Goal: Task Accomplishment & Management: Use online tool/utility

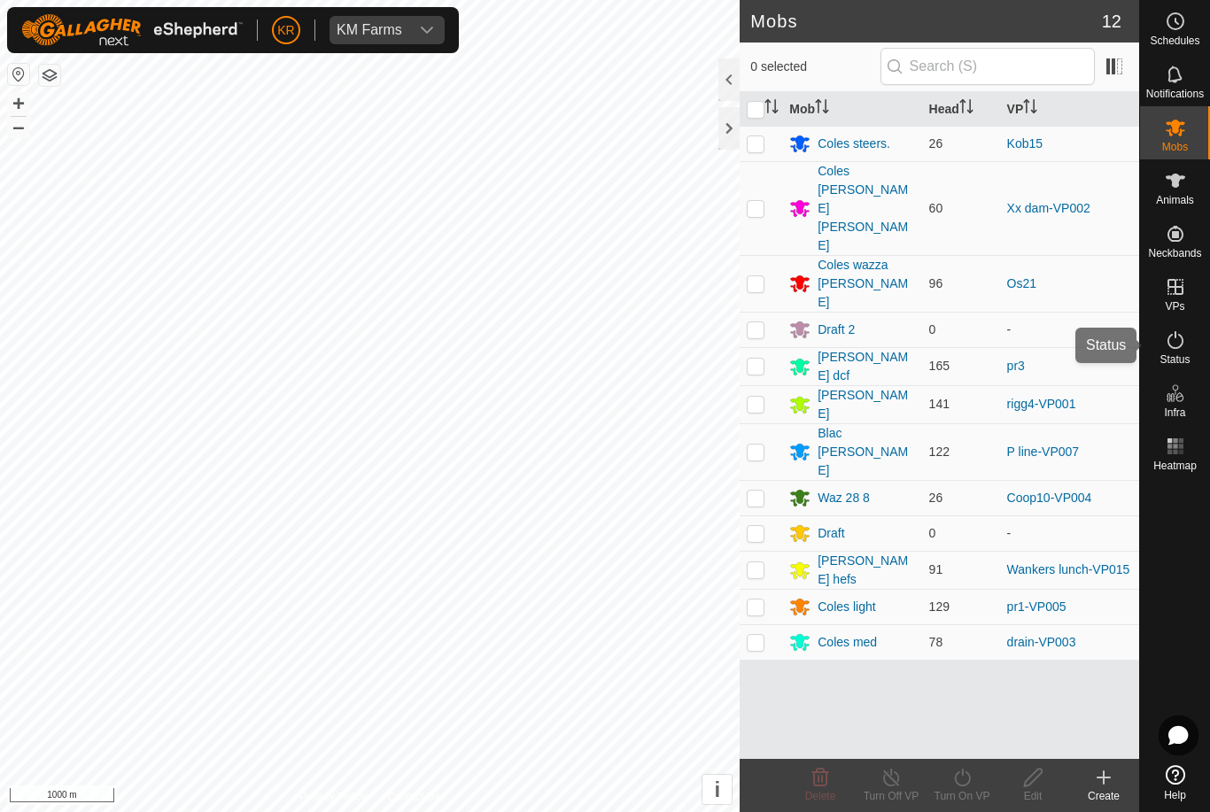
click at [1190, 342] on es-activation-svg-icon at bounding box center [1176, 340] width 32 height 28
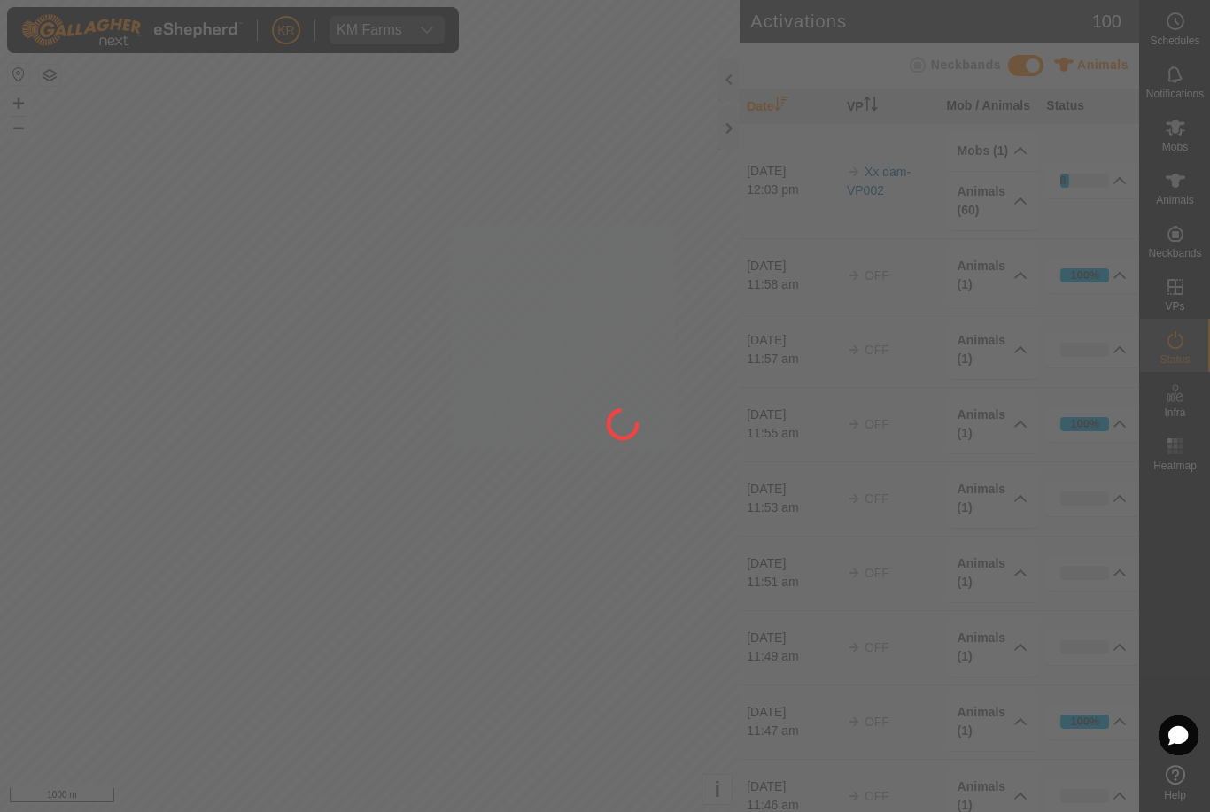
click at [1174, 351] on div at bounding box center [605, 406] width 1210 height 812
click at [1174, 350] on div at bounding box center [605, 406] width 1210 height 812
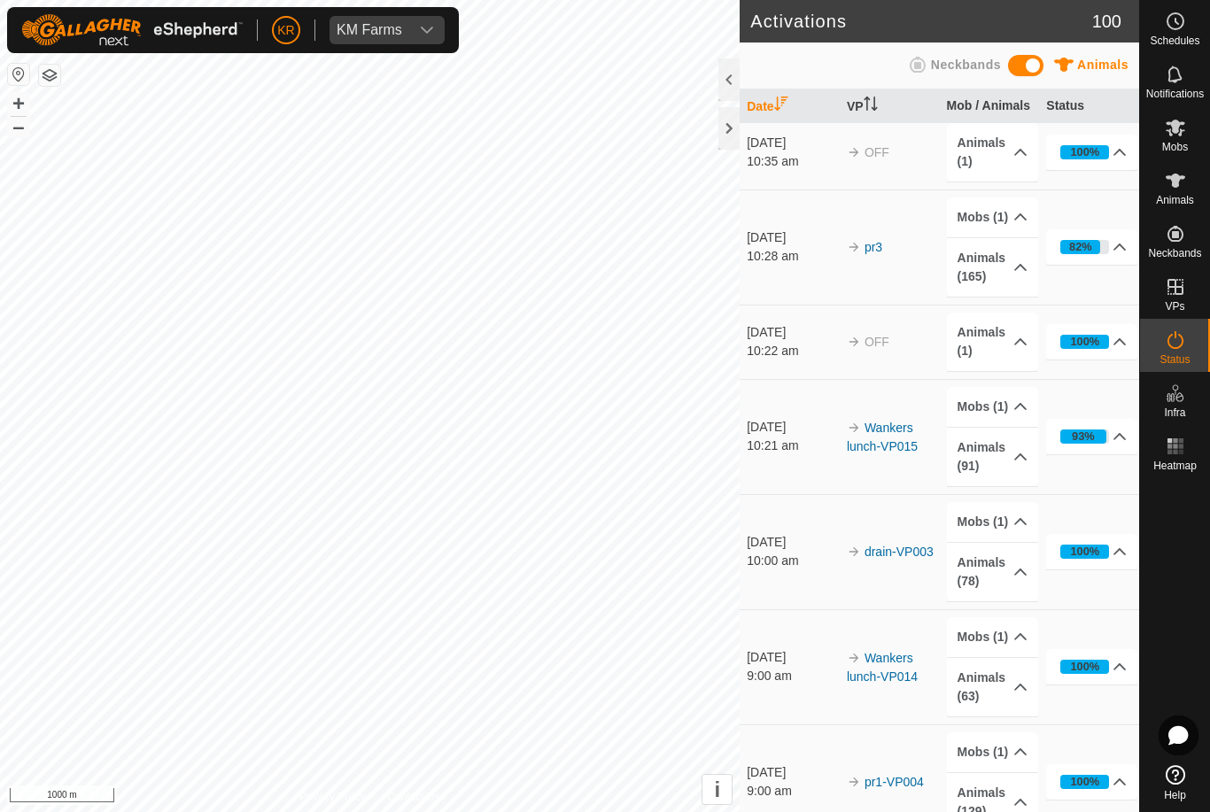
scroll to position [3406, 0]
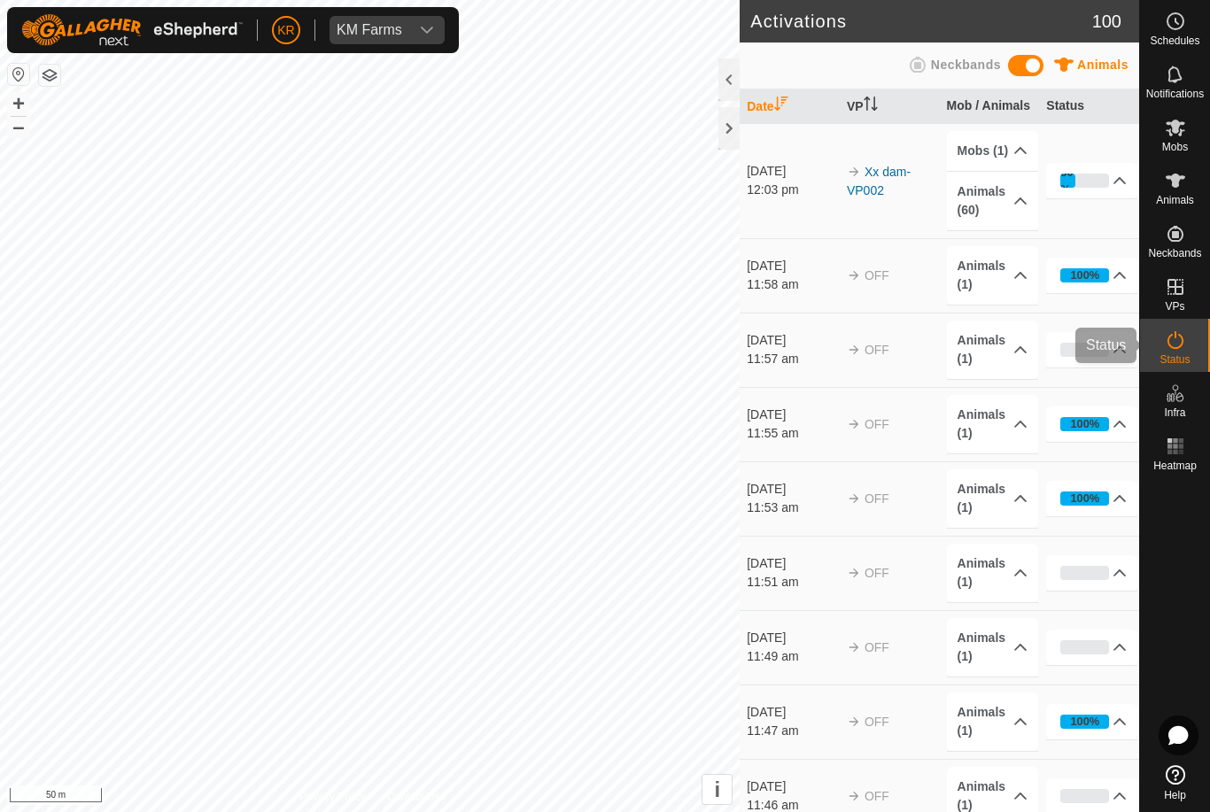
click at [1200, 348] on div "Status" at bounding box center [1175, 345] width 70 height 53
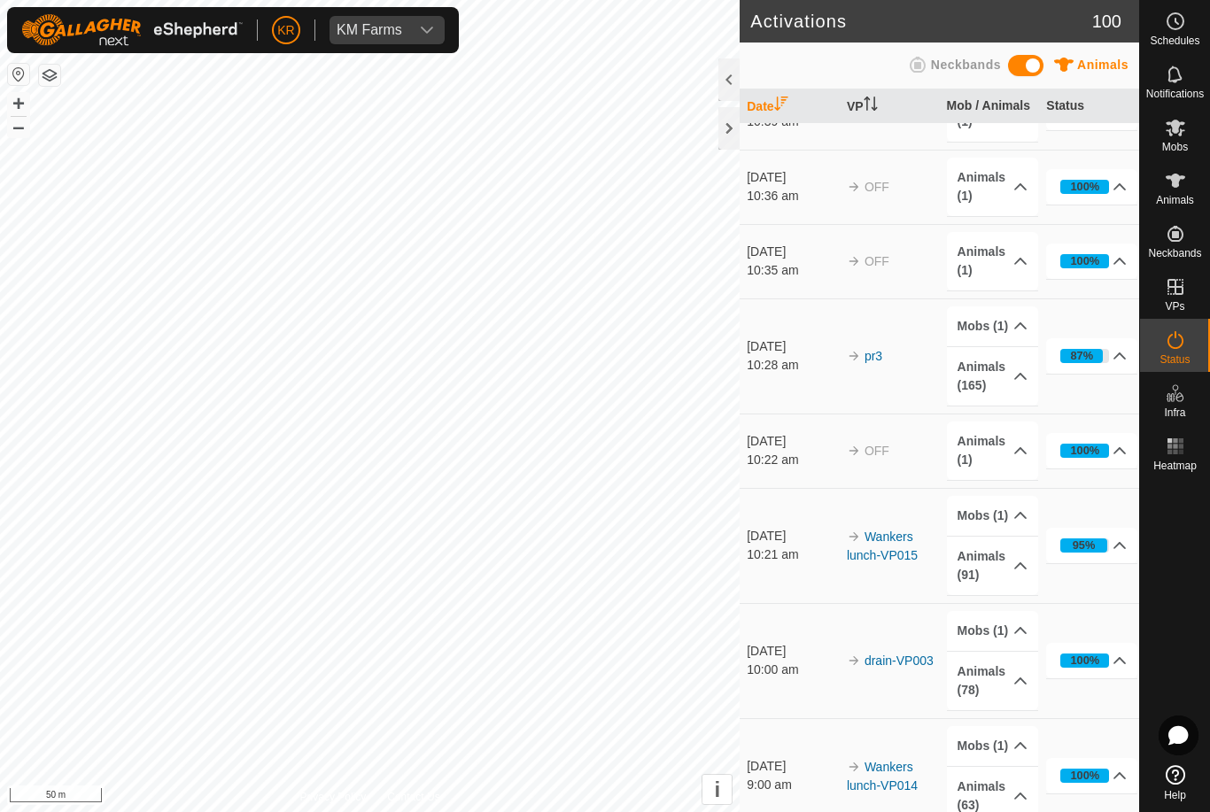
scroll to position [3299, 0]
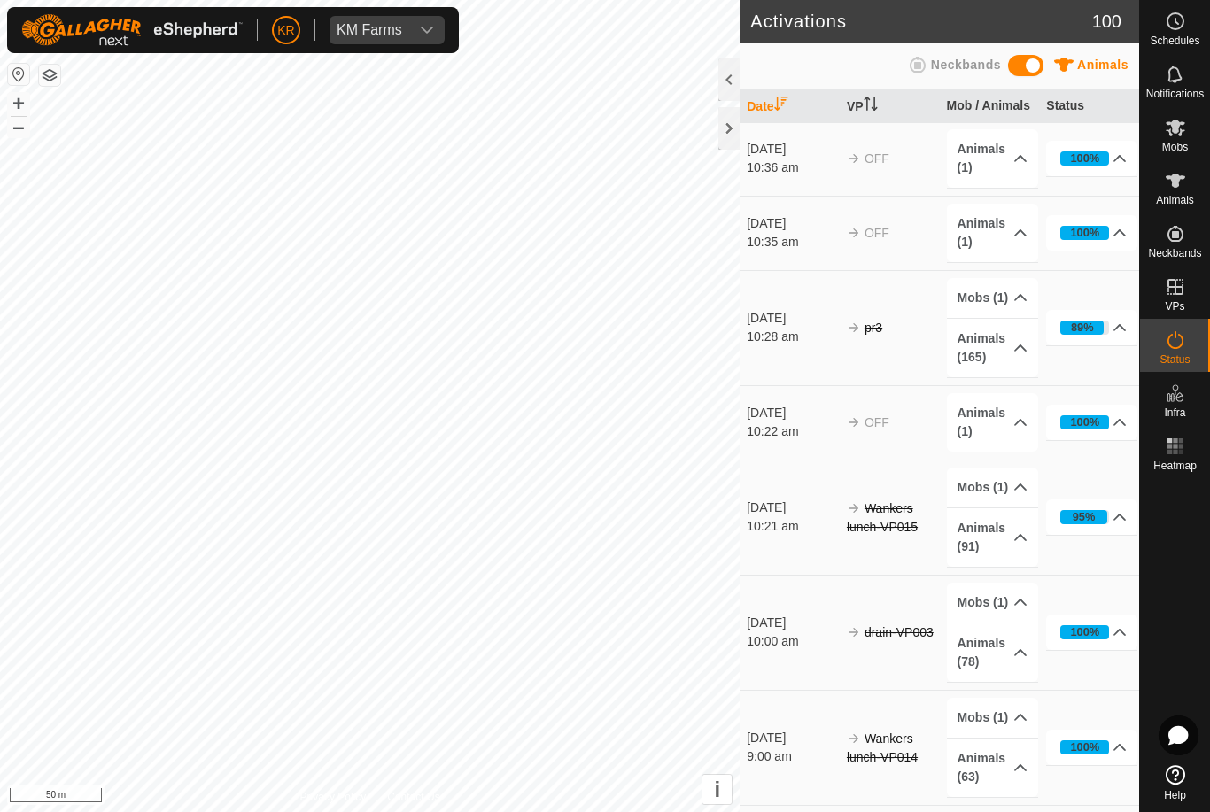
scroll to position [3810, 0]
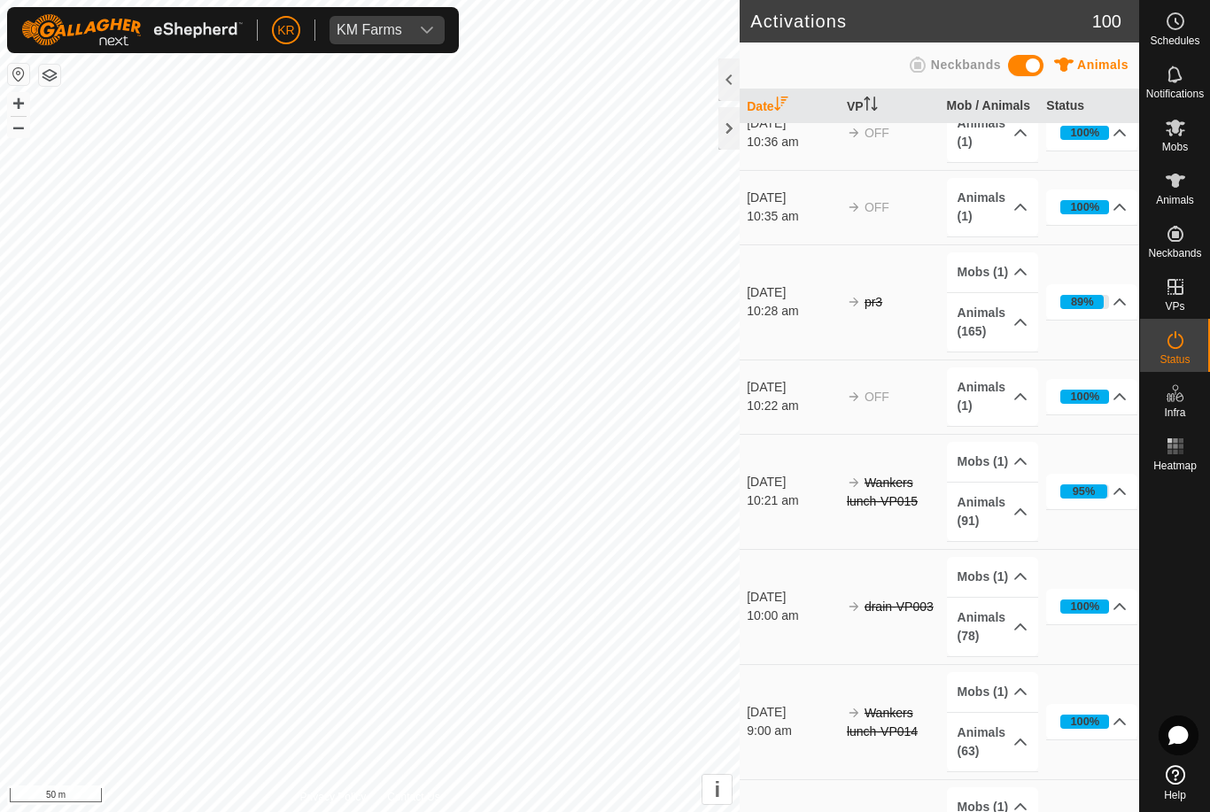
click at [1122, 396] on icon at bounding box center [1120, 396] width 12 height 7
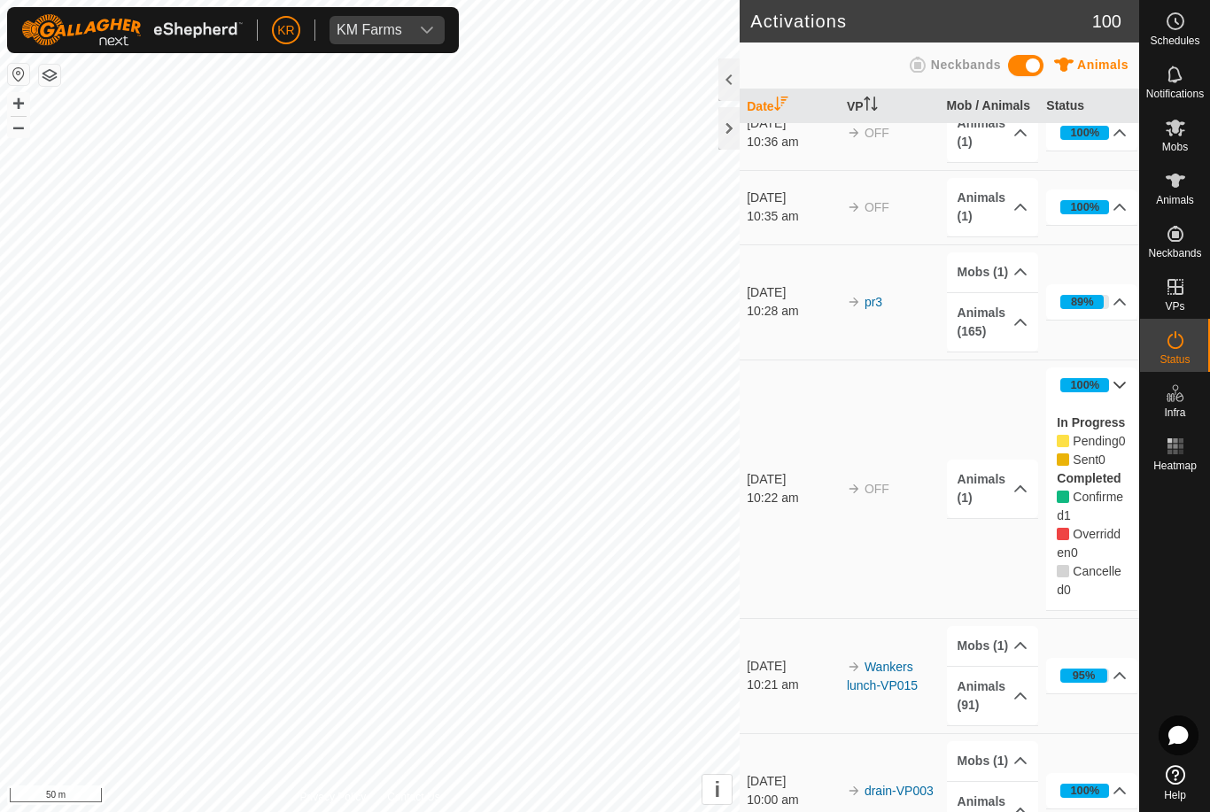
click at [1009, 586] on td "Animals (1) (Deleted)" at bounding box center [990, 489] width 100 height 259
click at [957, 775] on p-accordion-header "Mobs (1)" at bounding box center [992, 761] width 91 height 40
click at [1165, 425] on div "Heatmap" at bounding box center [1175, 451] width 70 height 53
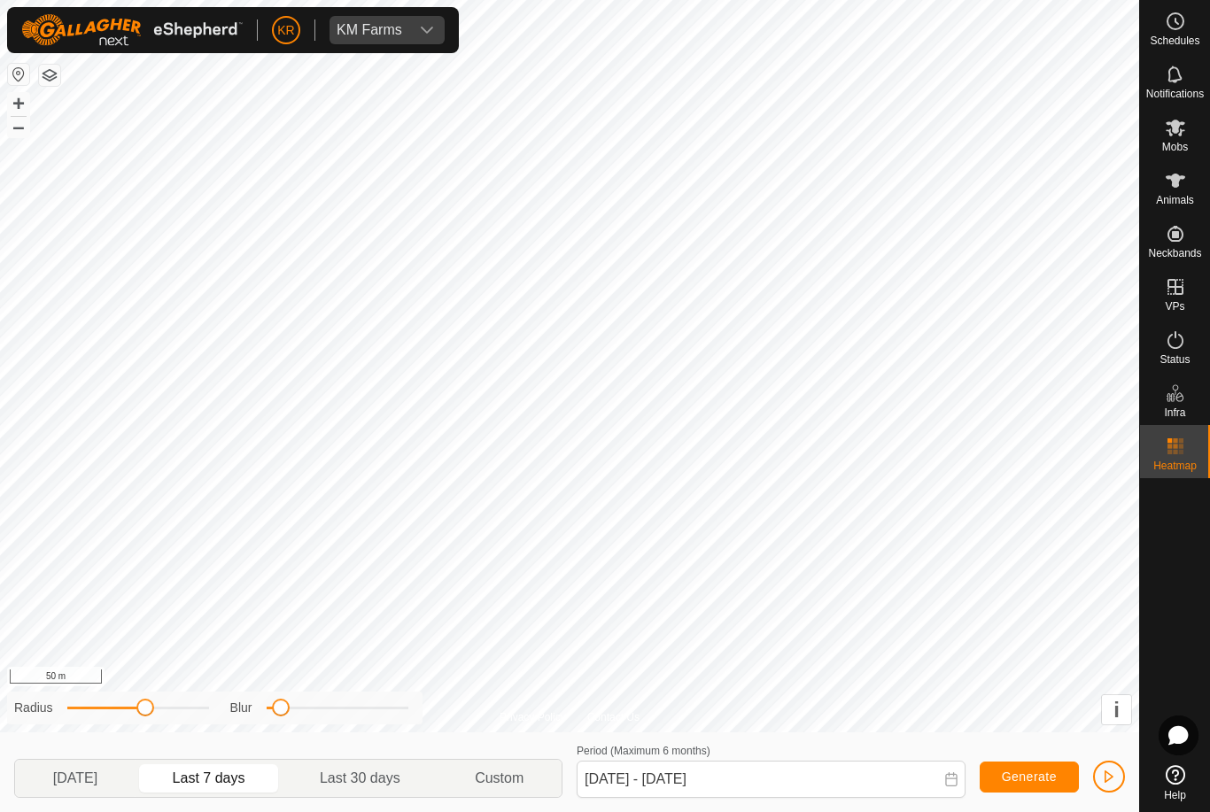
click at [58, 795] on p-togglebutton "Yesterday" at bounding box center [75, 778] width 120 height 37
type input "21 Aug, 2025 - 21 Aug, 2025"
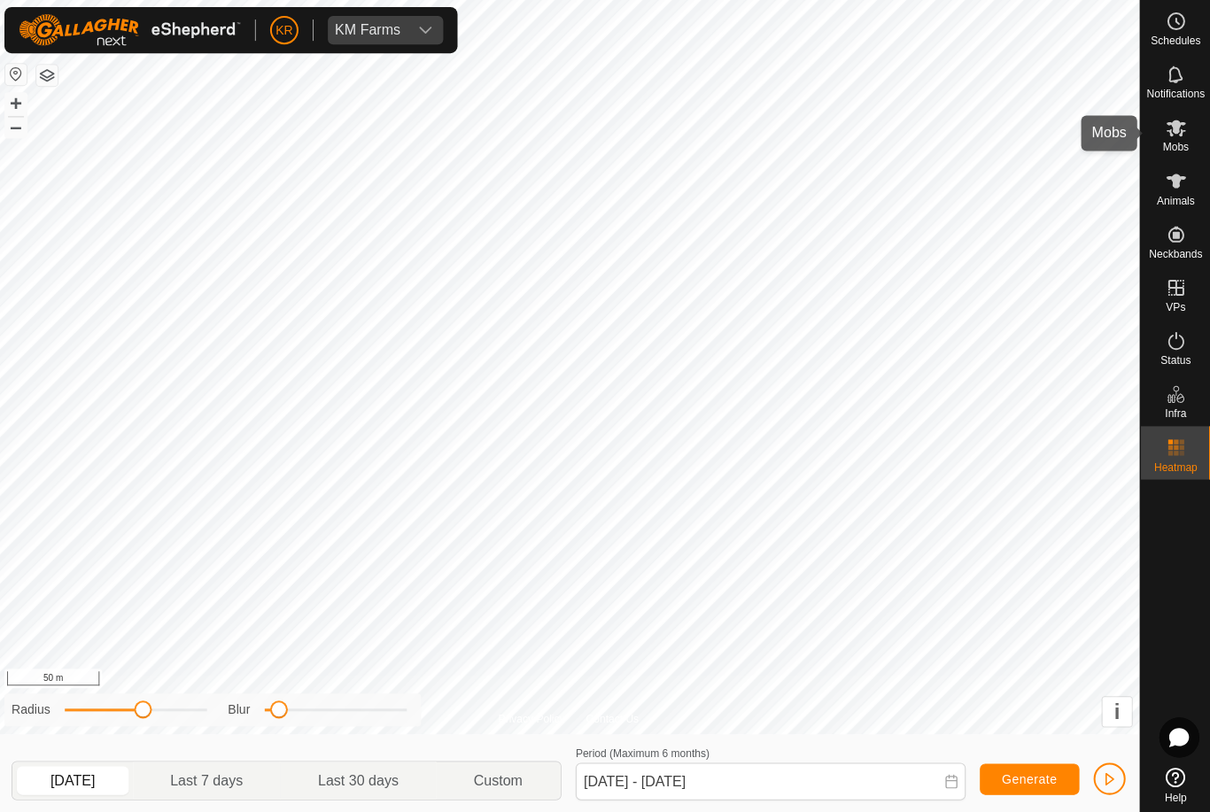
click at [1181, 132] on icon at bounding box center [1175, 127] width 21 height 21
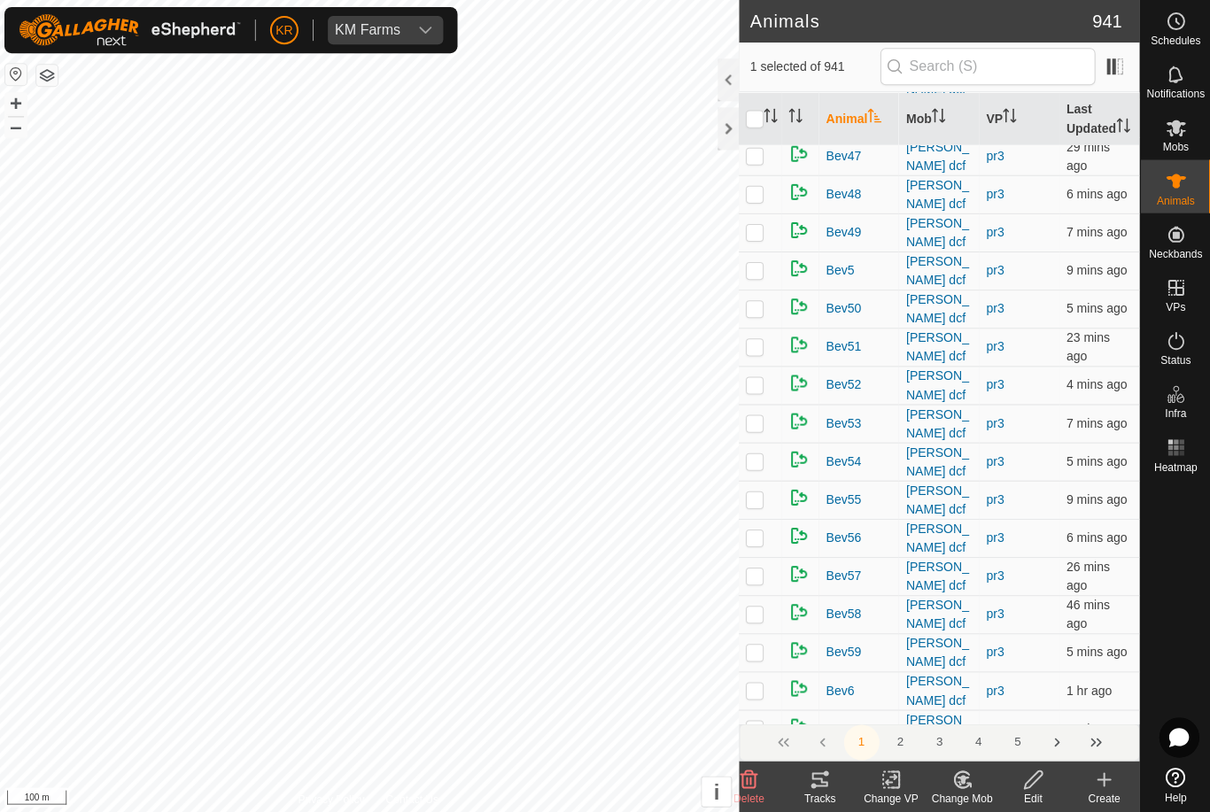
scroll to position [7524, 0]
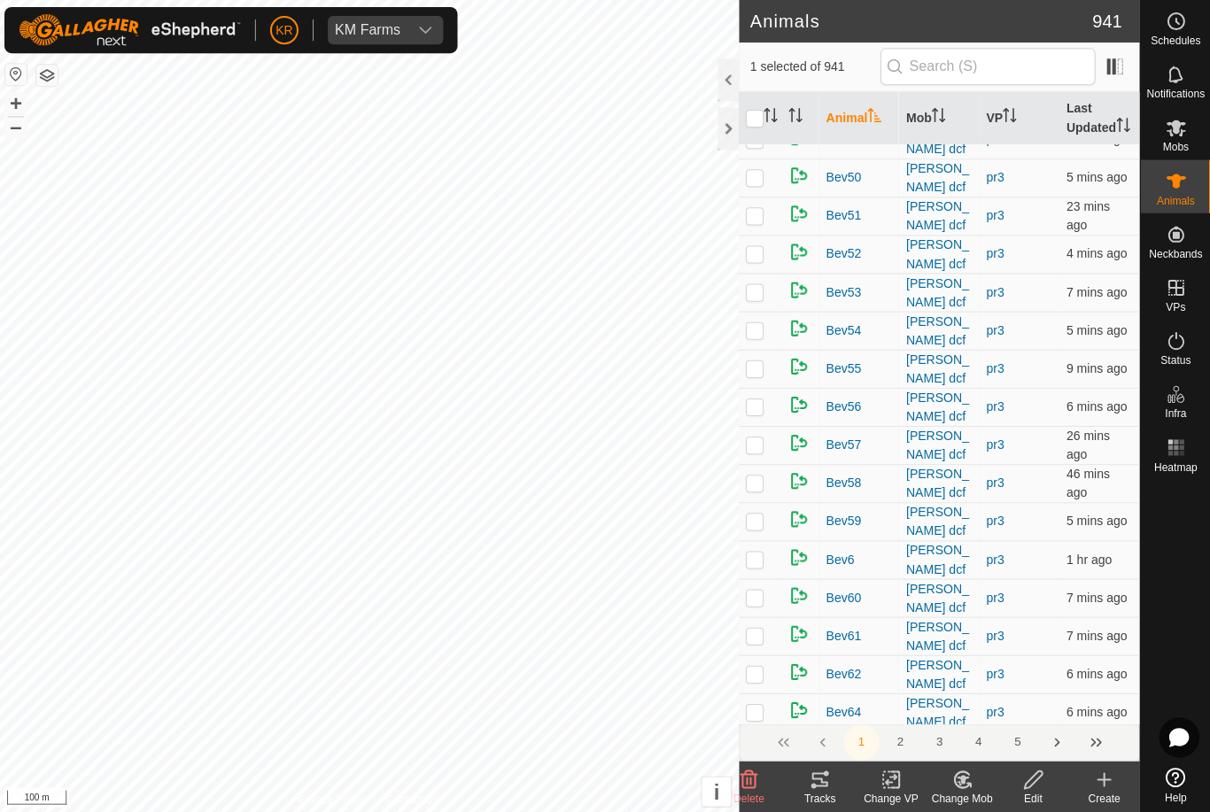
click at [741, 777] on icon at bounding box center [749, 778] width 17 height 18
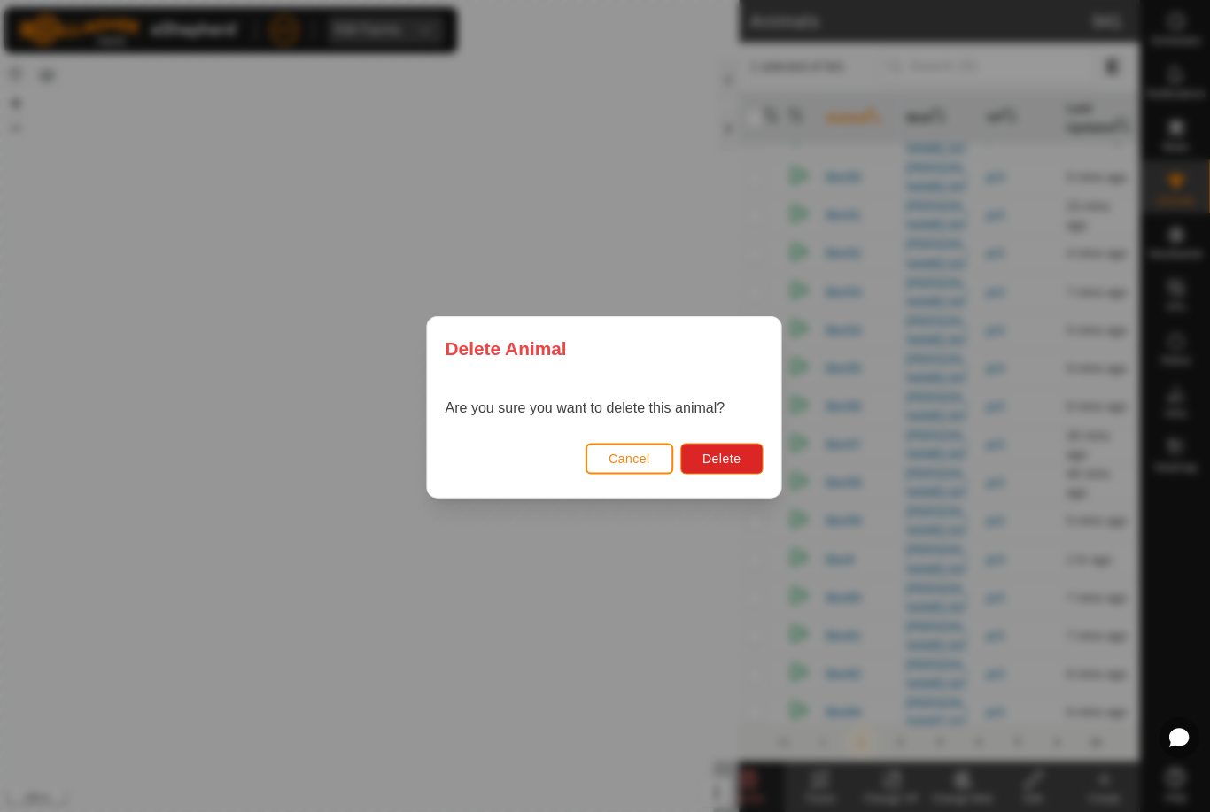
click at [729, 453] on span "Delete" at bounding box center [722, 457] width 38 height 14
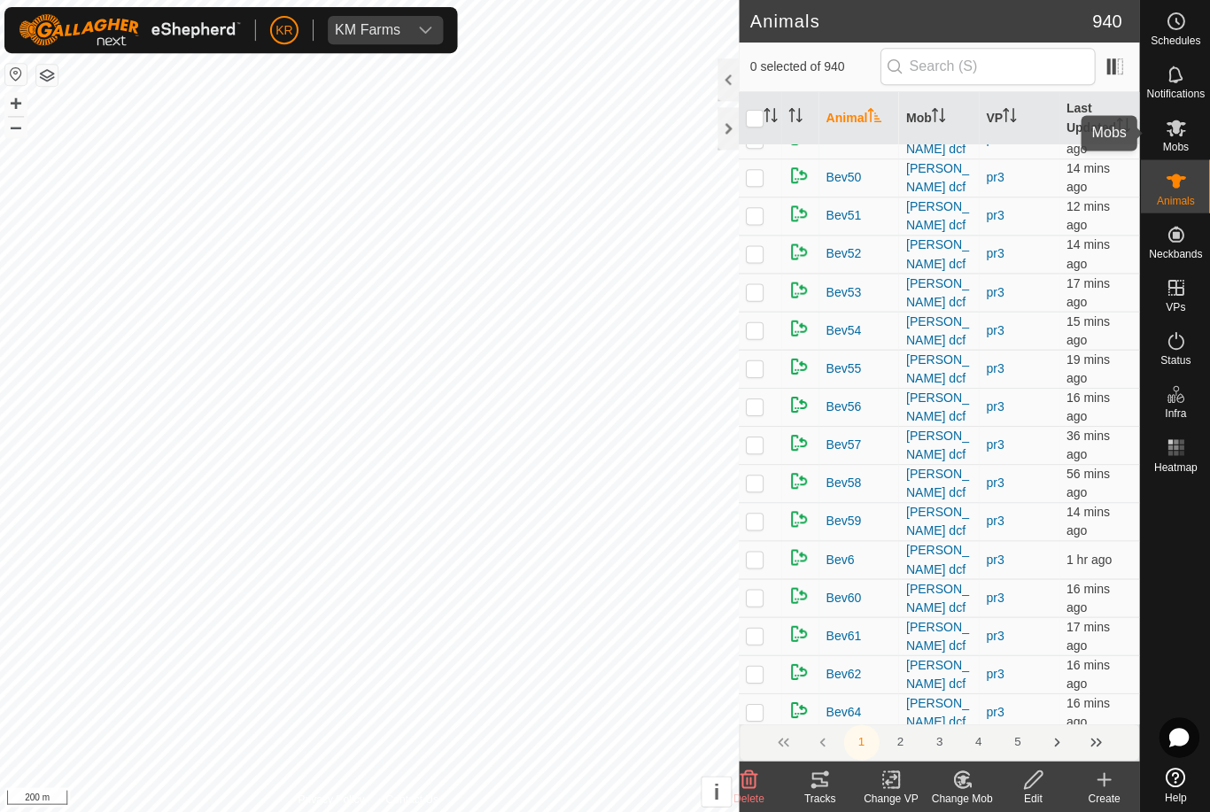
click at [1181, 133] on icon at bounding box center [1175, 127] width 21 height 21
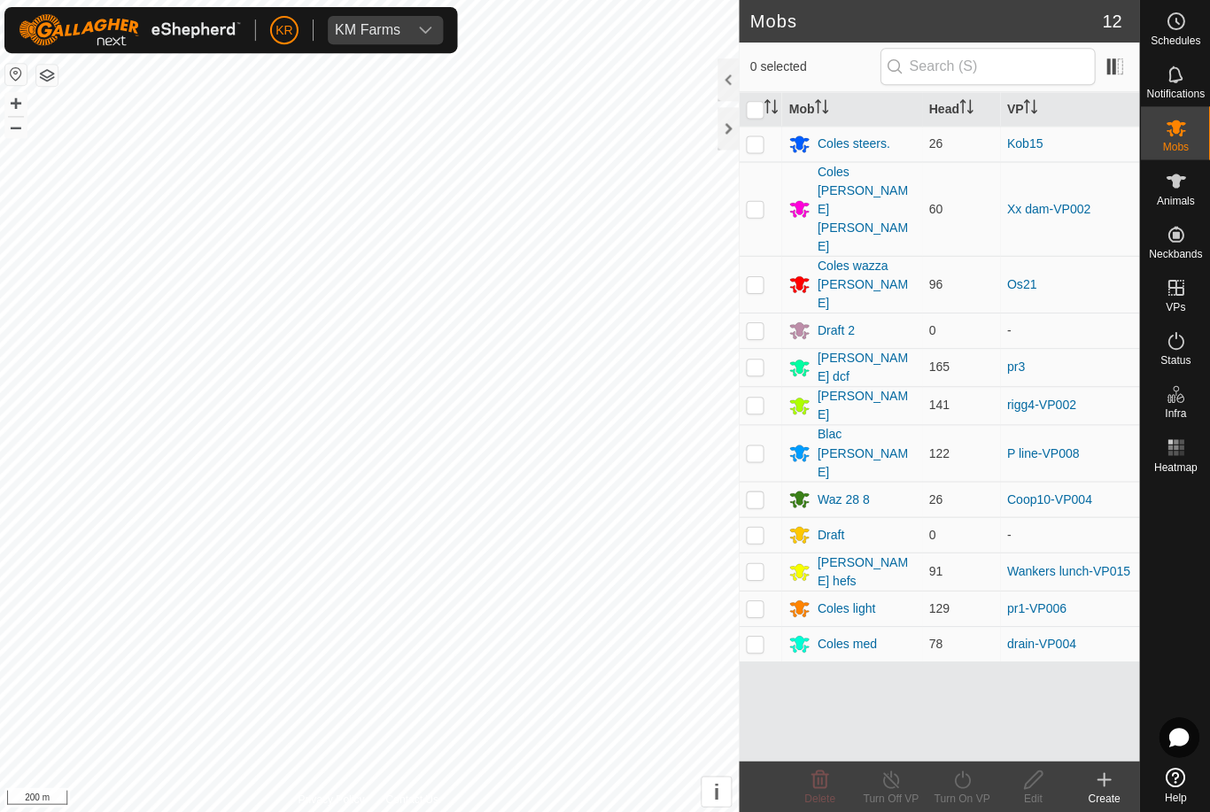
click at [764, 347] on td at bounding box center [761, 366] width 43 height 38
checkbox input "true"
click at [966, 786] on icon at bounding box center [962, 777] width 22 height 21
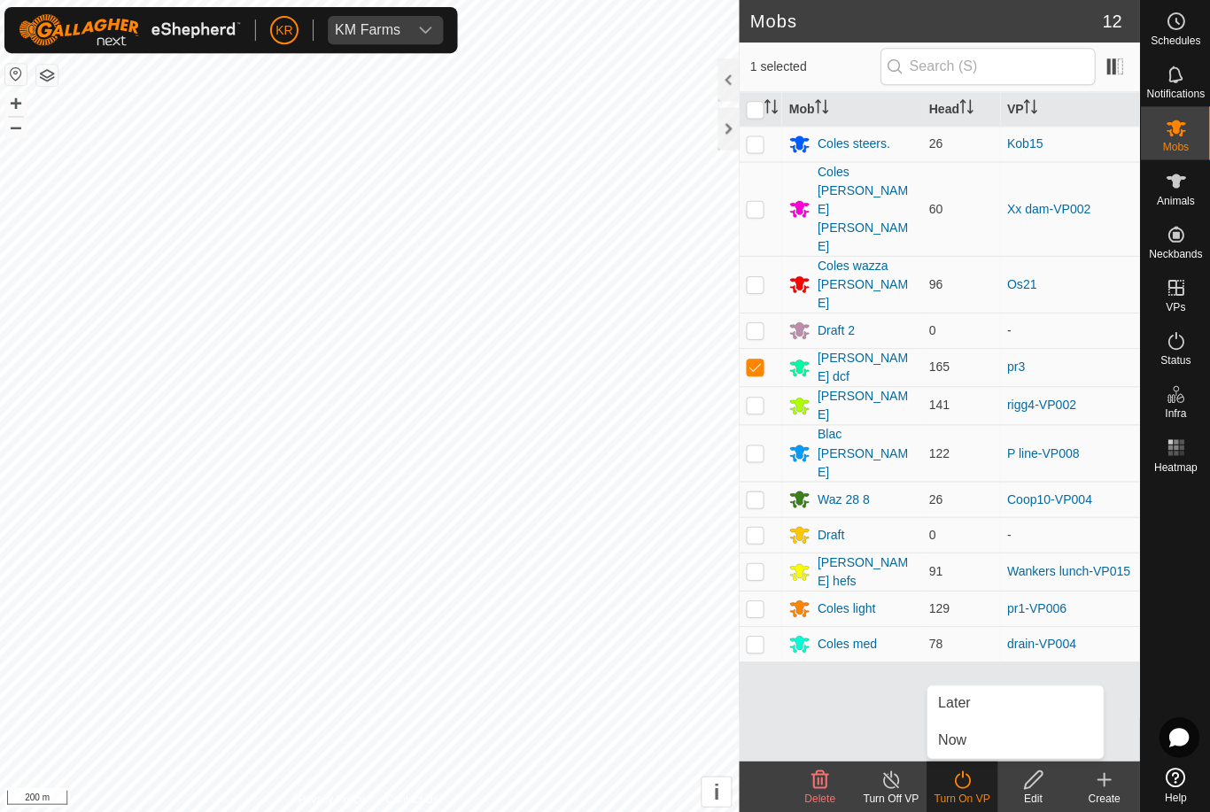
click at [984, 742] on link "Now" at bounding box center [1014, 738] width 175 height 35
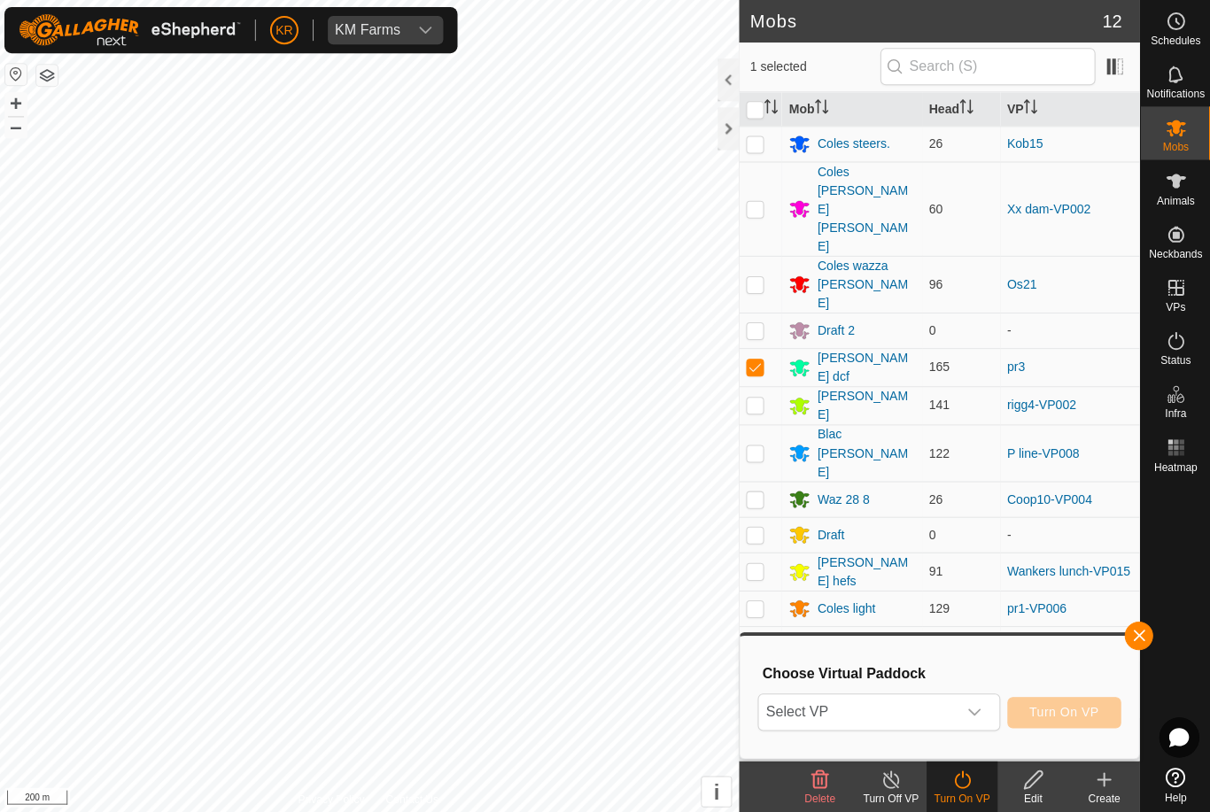
click at [951, 713] on span "Select VP" at bounding box center [857, 710] width 197 height 35
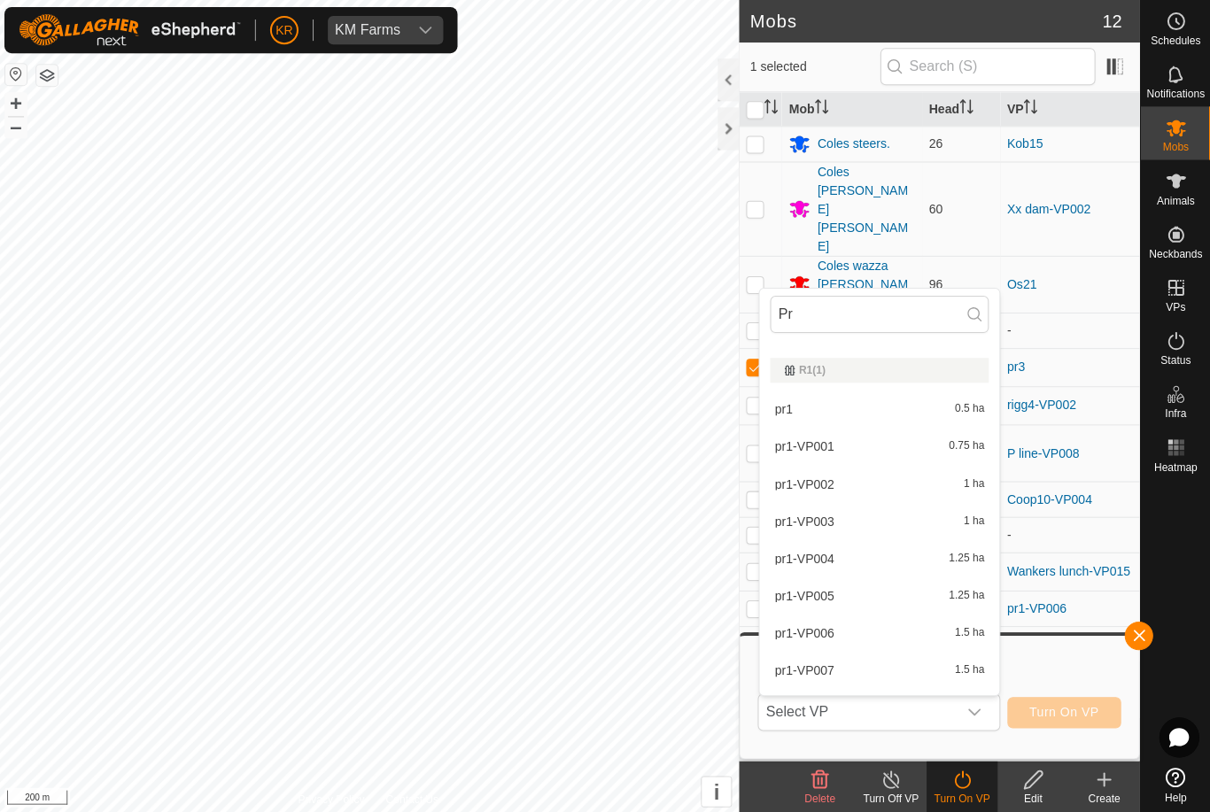
scroll to position [66, 0]
type input "Pr"
click at [905, 451] on div "pr1-VP001 0.75 ha" at bounding box center [880, 446] width 218 height 21
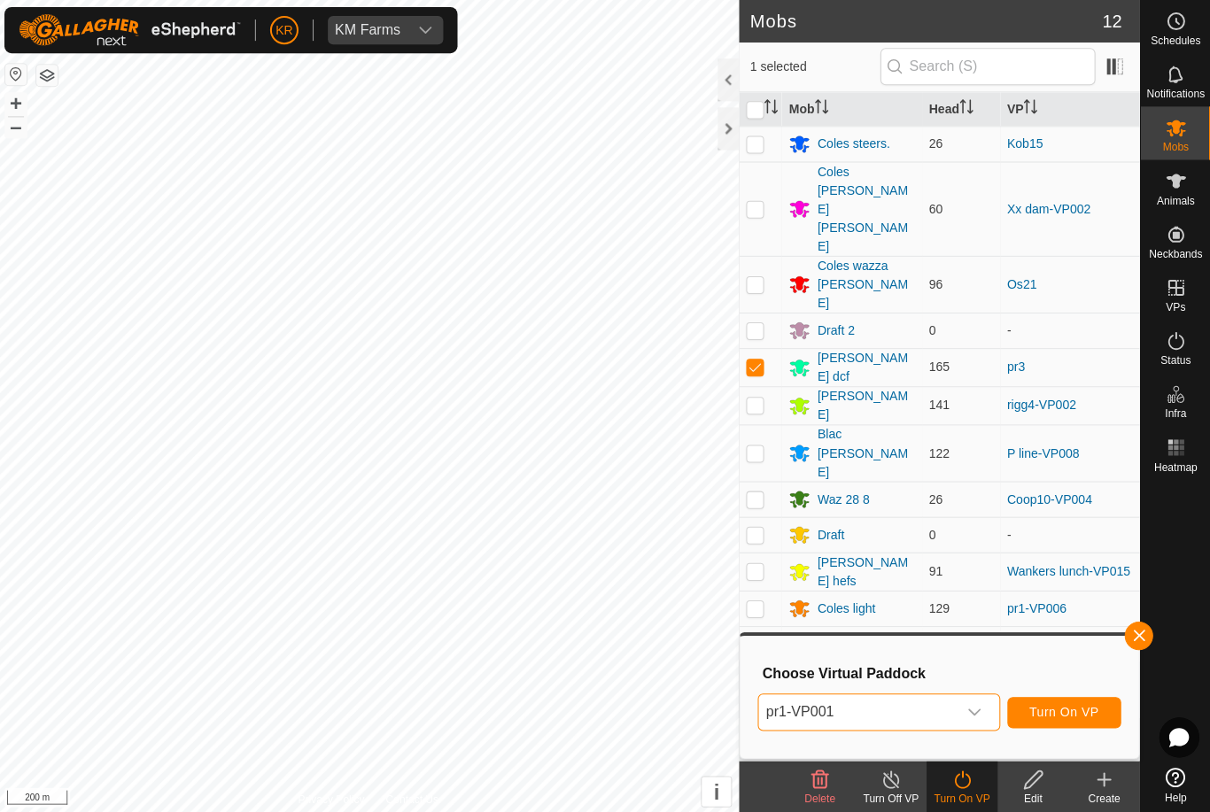
click at [967, 710] on icon "dropdown trigger" at bounding box center [974, 710] width 14 height 14
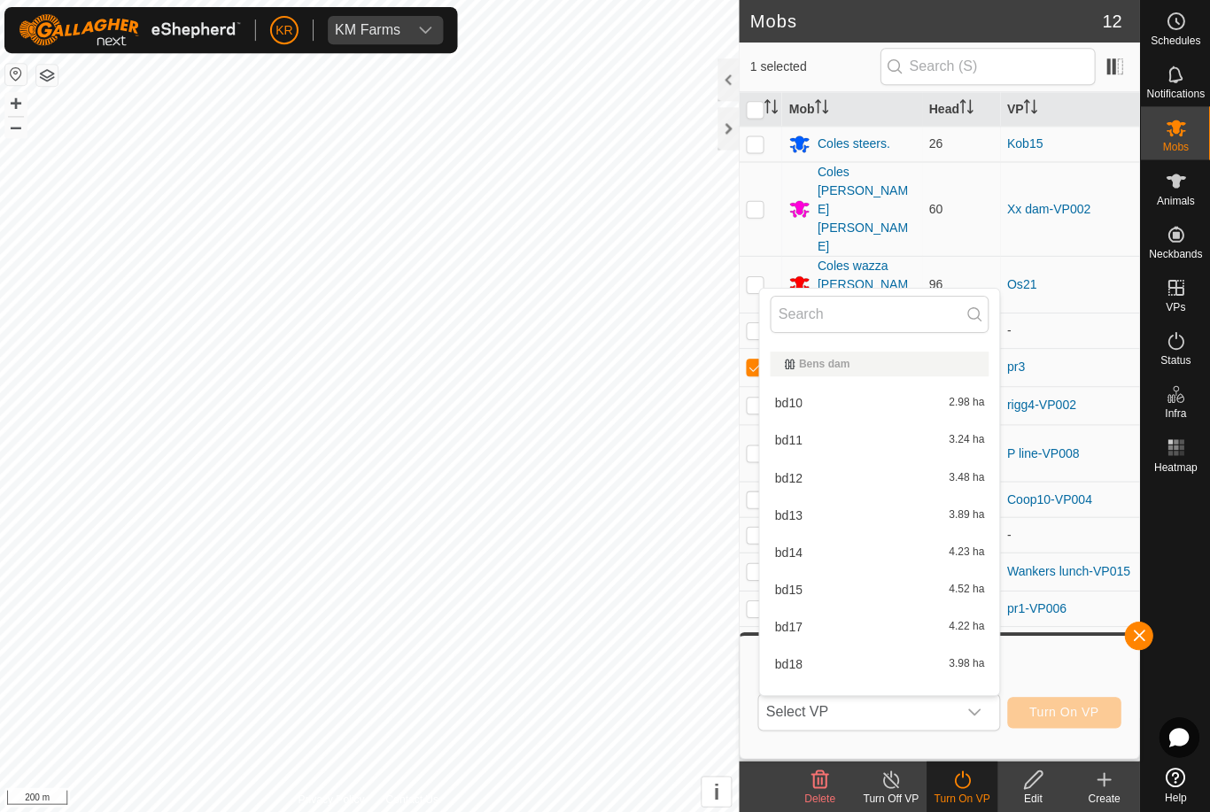
type input "O"
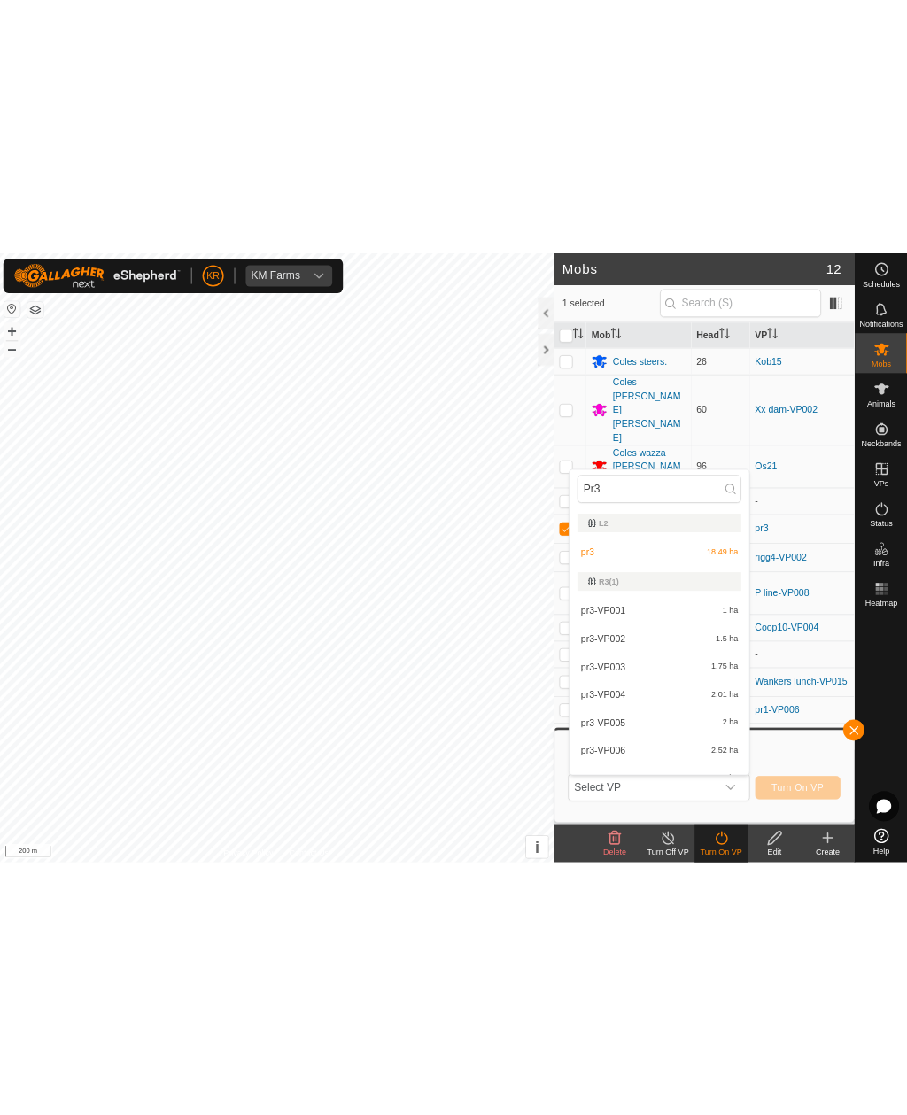
scroll to position [0, 0]
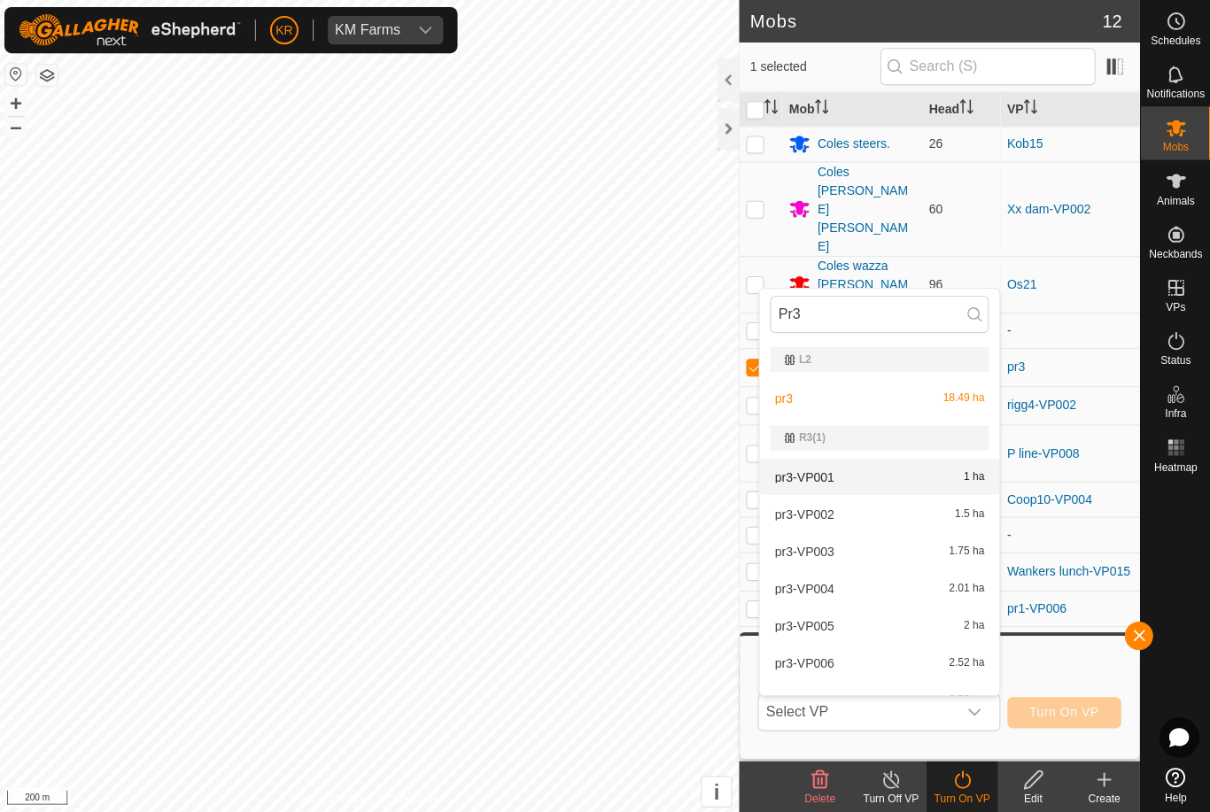
type input "Pr3"
click at [874, 479] on div "pr3-VP001 1 ha" at bounding box center [880, 475] width 218 height 21
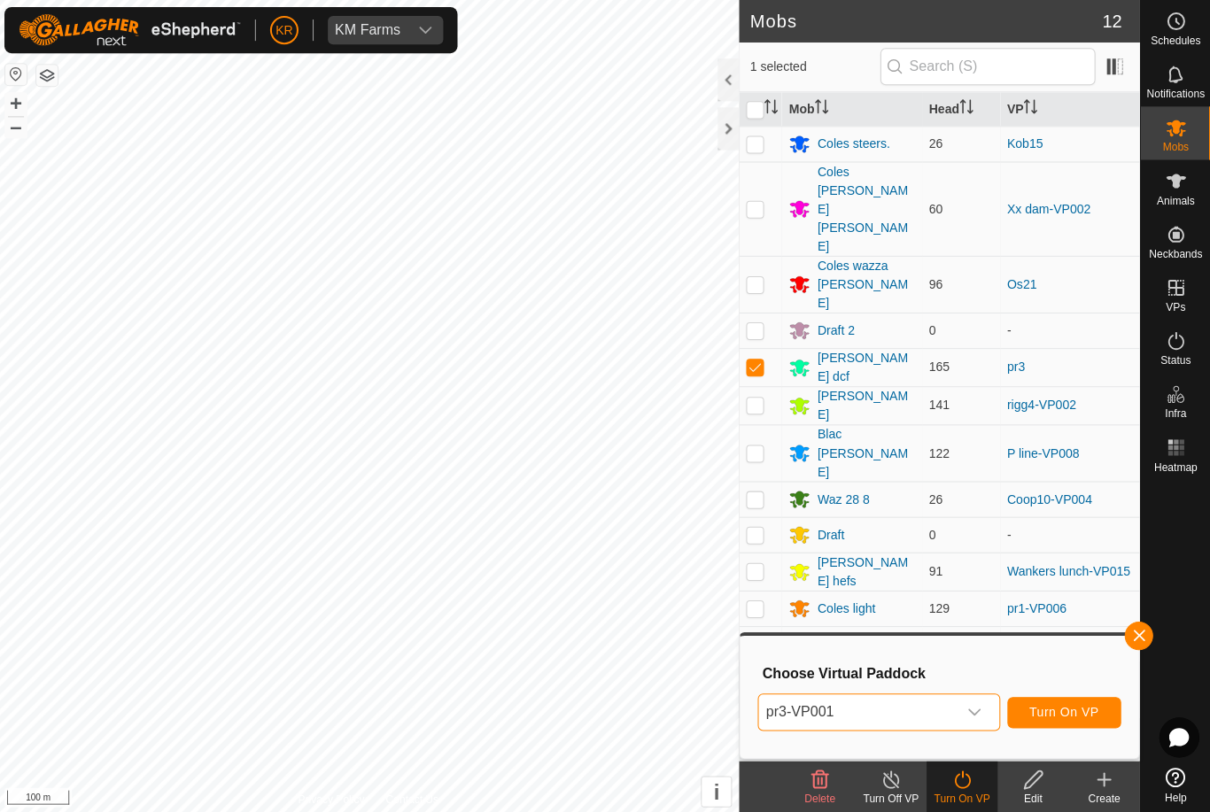
click at [1087, 706] on span "Turn On VP" at bounding box center [1063, 710] width 69 height 14
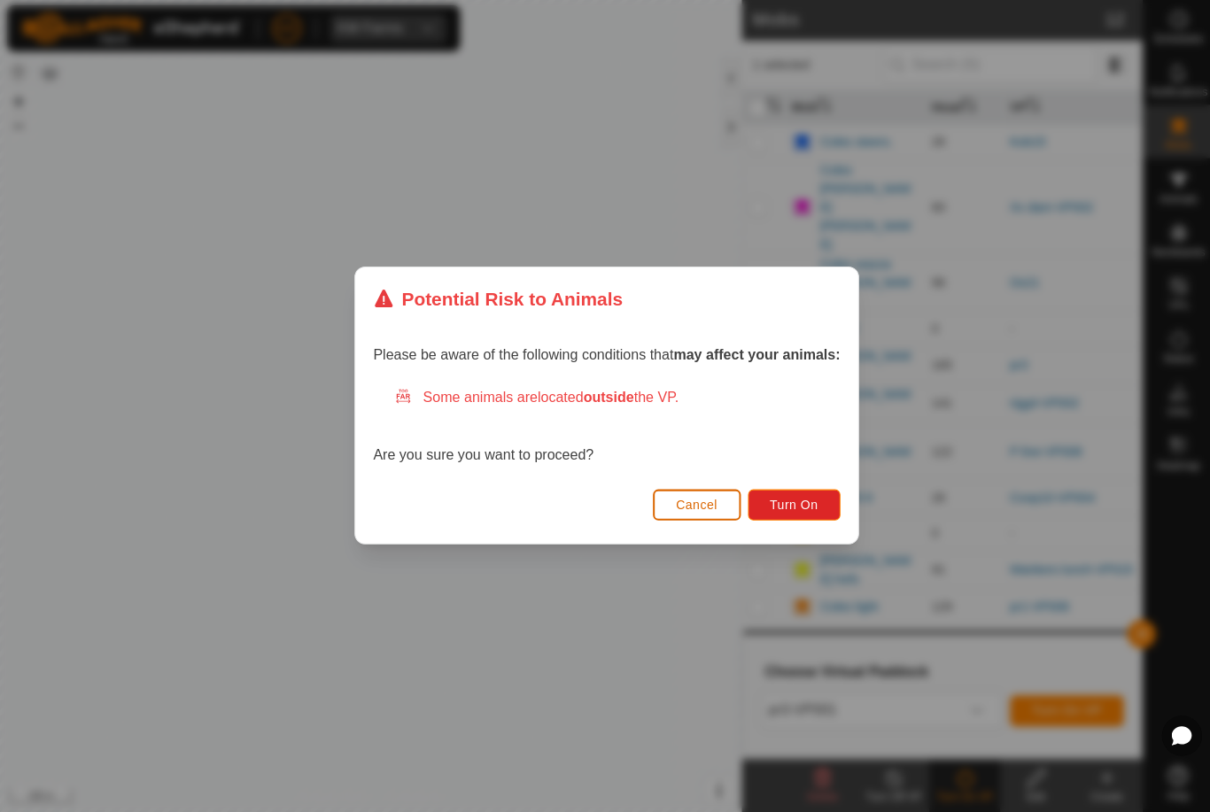
click at [803, 510] on span "Turn On" at bounding box center [792, 505] width 48 height 14
